Goal: Contribute content

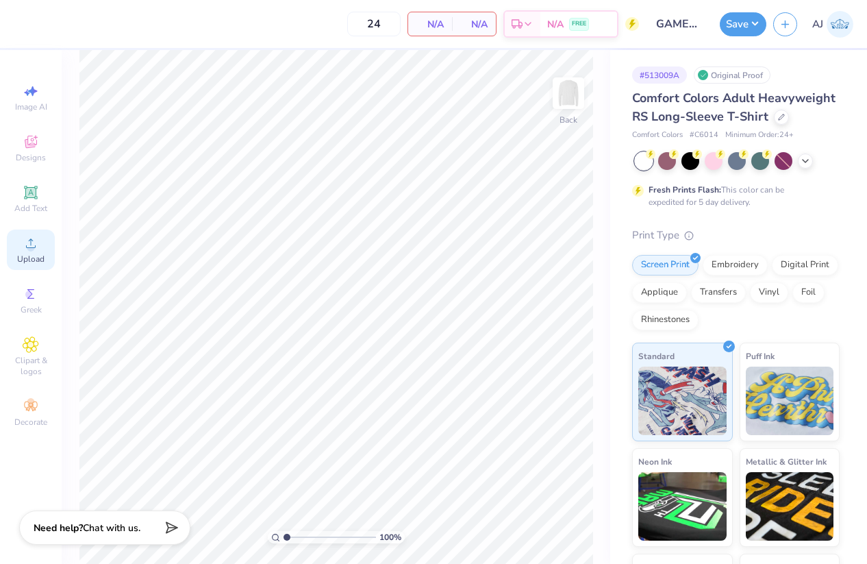
click at [42, 245] on div "Upload" at bounding box center [31, 249] width 48 height 40
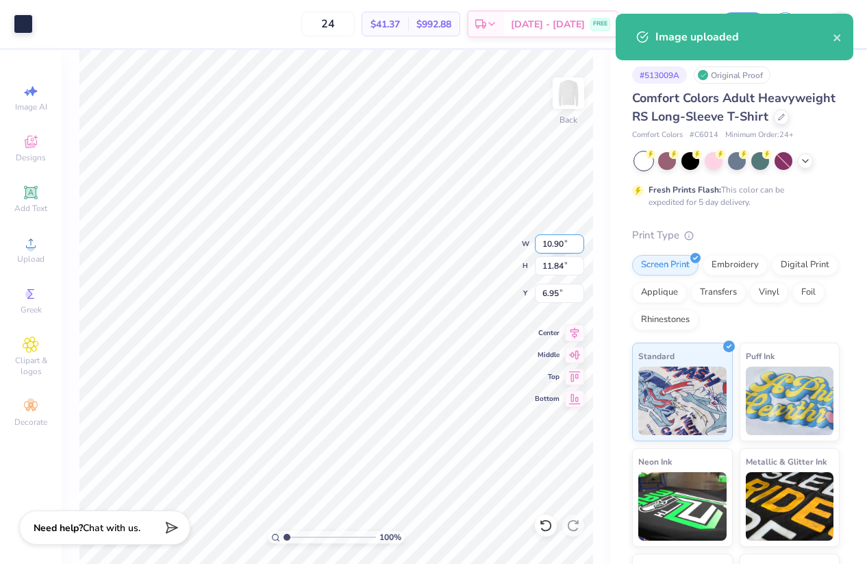
click at [547, 246] on input "10.90" at bounding box center [559, 243] width 49 height 19
type input "3.50"
type input "3.80"
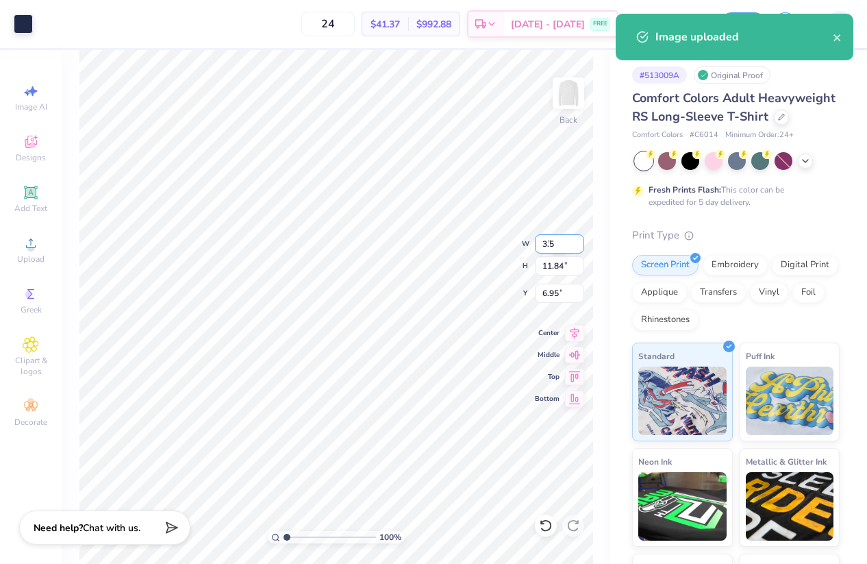
type input "10.97"
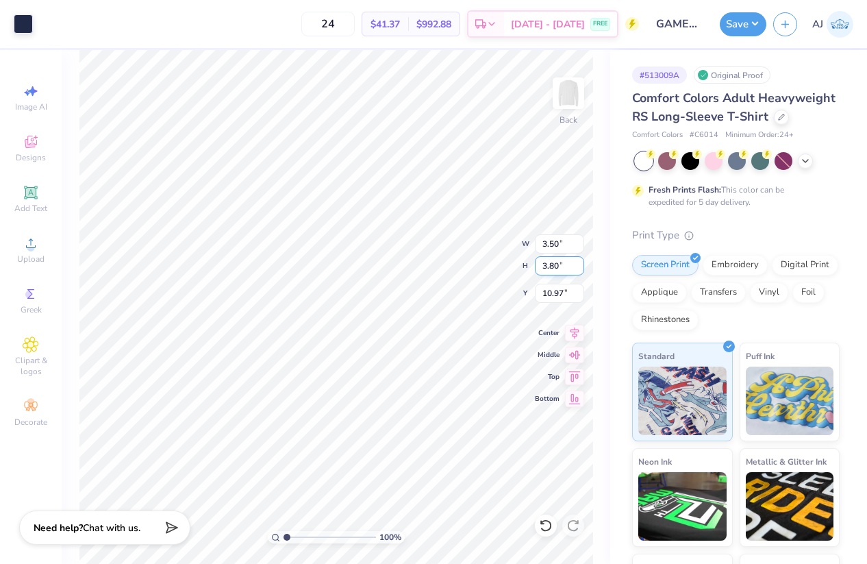
click at [552, 265] on input "3.80" at bounding box center [559, 265] width 49 height 19
type input "3.5"
type input "3.22"
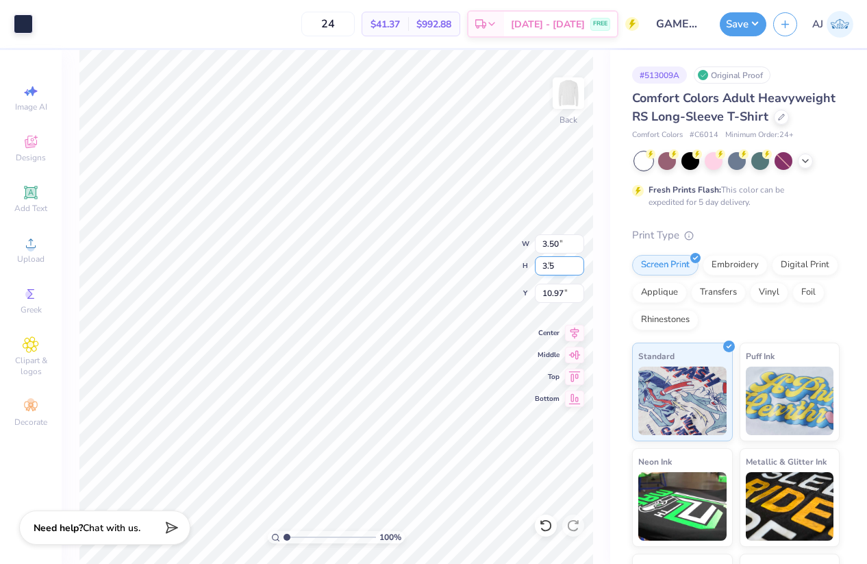
type input "3.50"
type input "3.00"
click at [565, 83] on img at bounding box center [568, 93] width 55 height 55
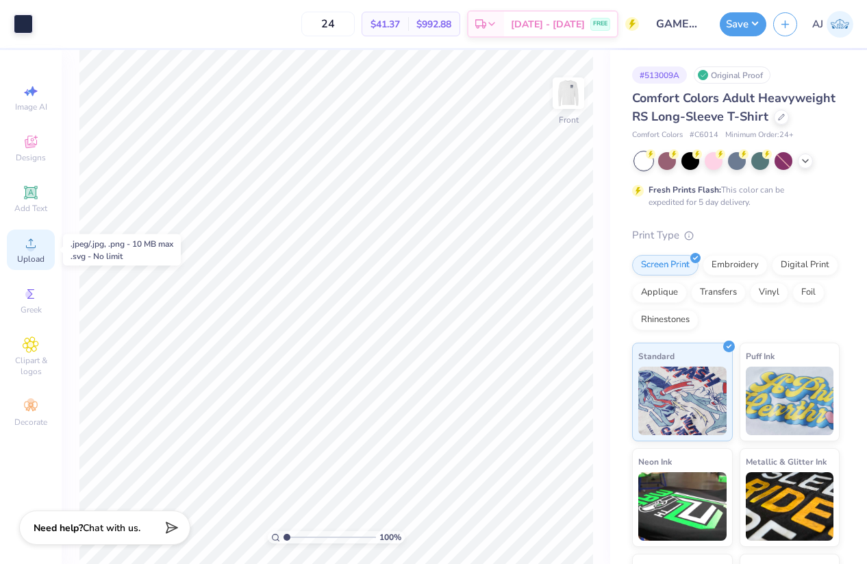
click at [32, 252] on div "Upload" at bounding box center [31, 249] width 48 height 40
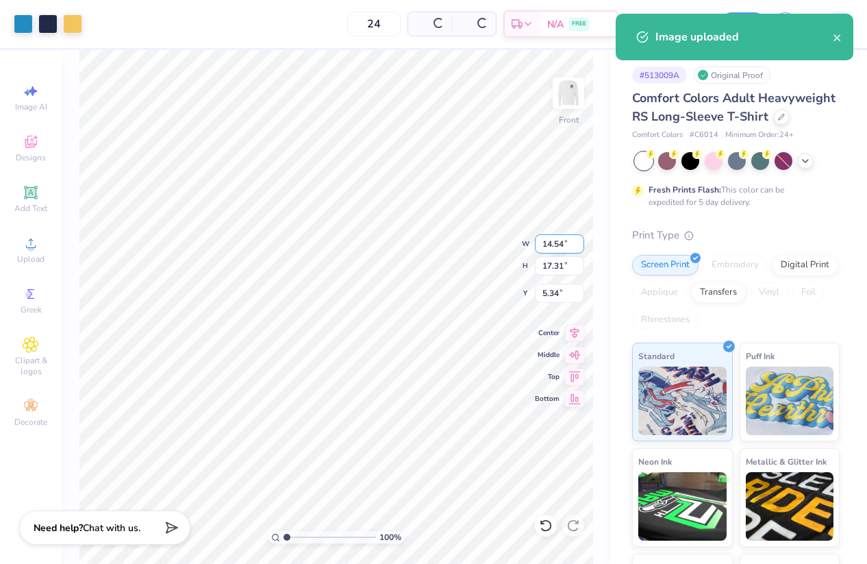
click at [550, 238] on input "14.54" at bounding box center [559, 243] width 49 height 19
type input "12.00"
type input "14.29"
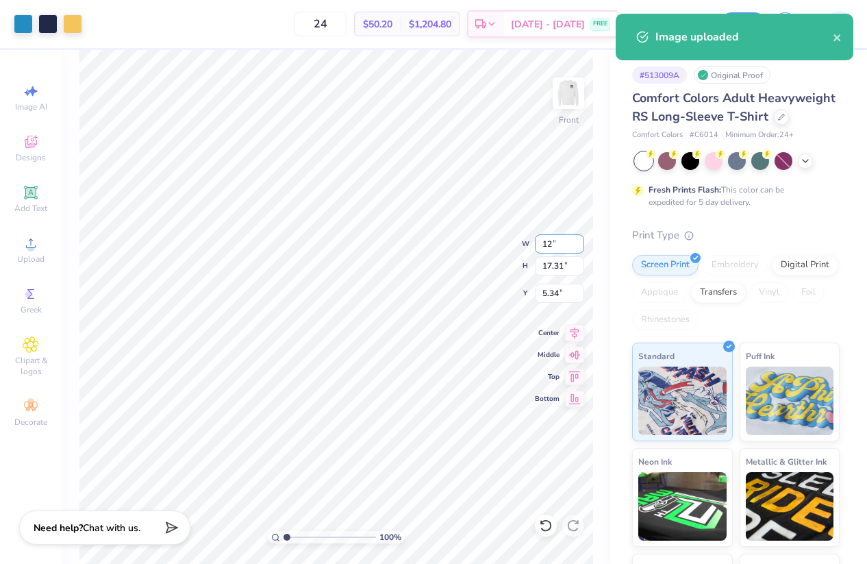
type input "6.85"
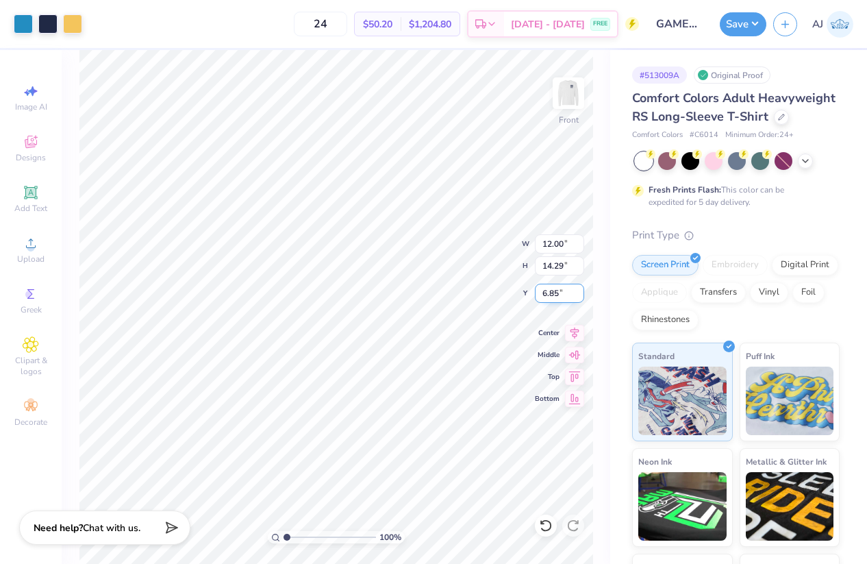
click at [550, 288] on input "6.85" at bounding box center [559, 293] width 49 height 19
type input "3.00"
click at [756, 22] on button "Save" at bounding box center [743, 22] width 47 height 24
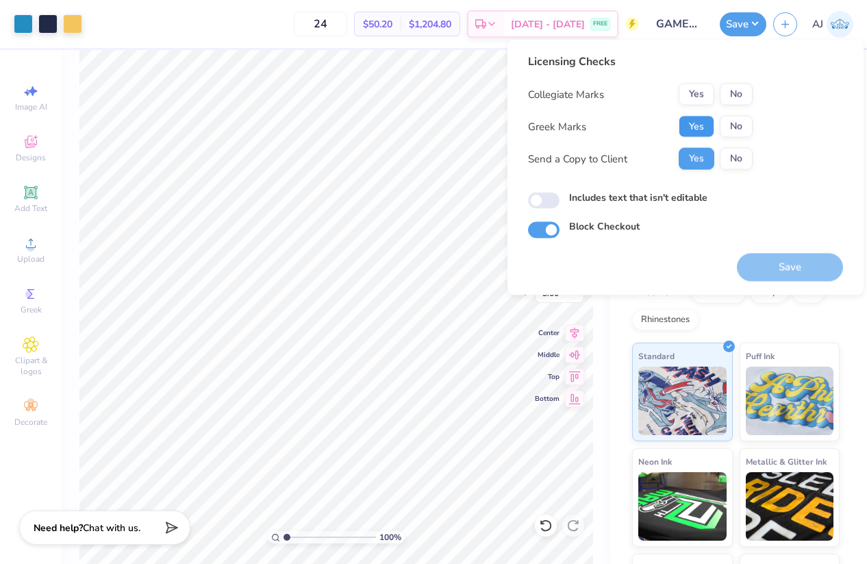
click at [697, 120] on button "Yes" at bounding box center [697, 127] width 36 height 22
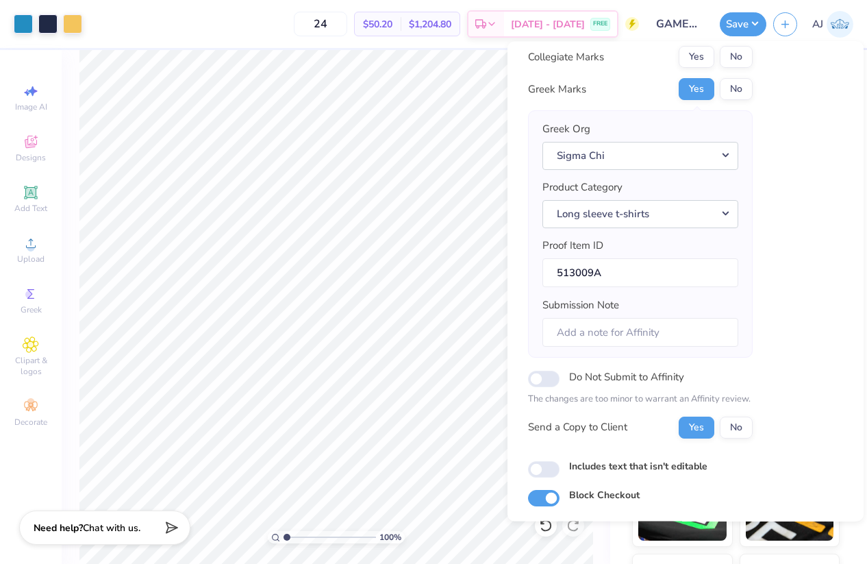
scroll to position [32, 0]
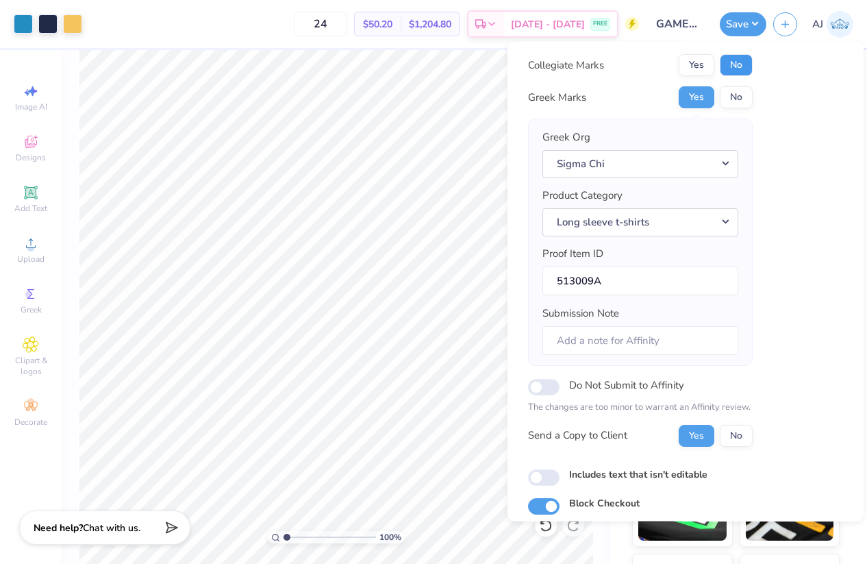
click at [742, 67] on button "No" at bounding box center [736, 65] width 33 height 22
click at [547, 480] on input "Includes text that isn't editable" at bounding box center [544, 476] width 32 height 16
checkbox input "true"
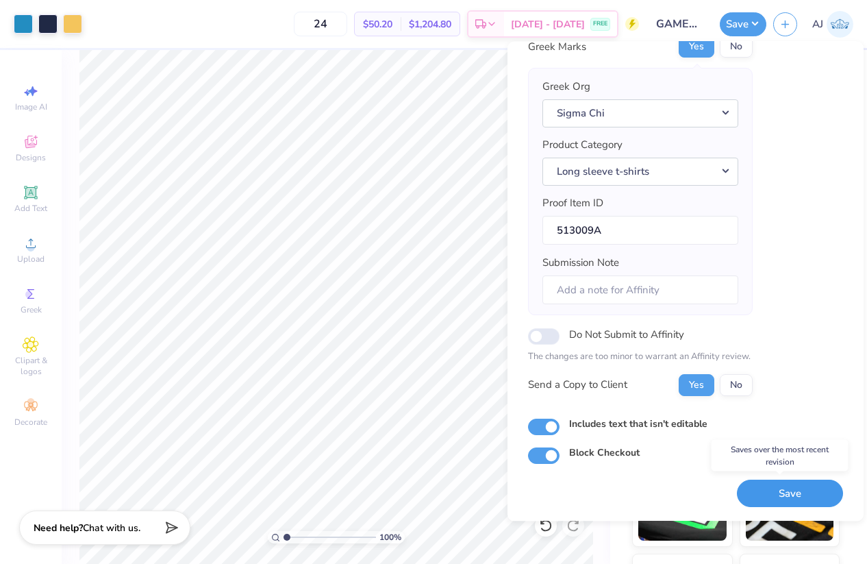
click at [775, 488] on button "Save" at bounding box center [790, 493] width 106 height 28
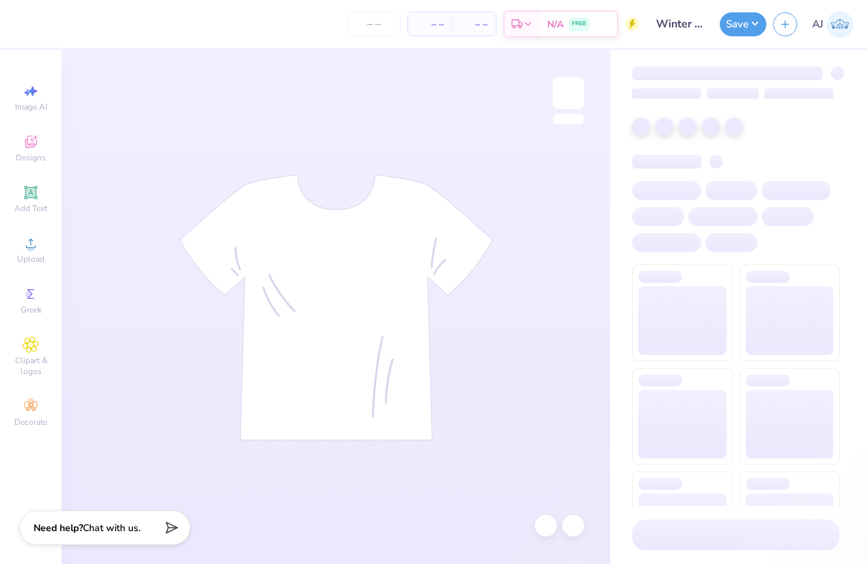
type input "Winter Bid-day Hoodies!"
type input "36"
